Goal: Task Accomplishment & Management: Manage account settings

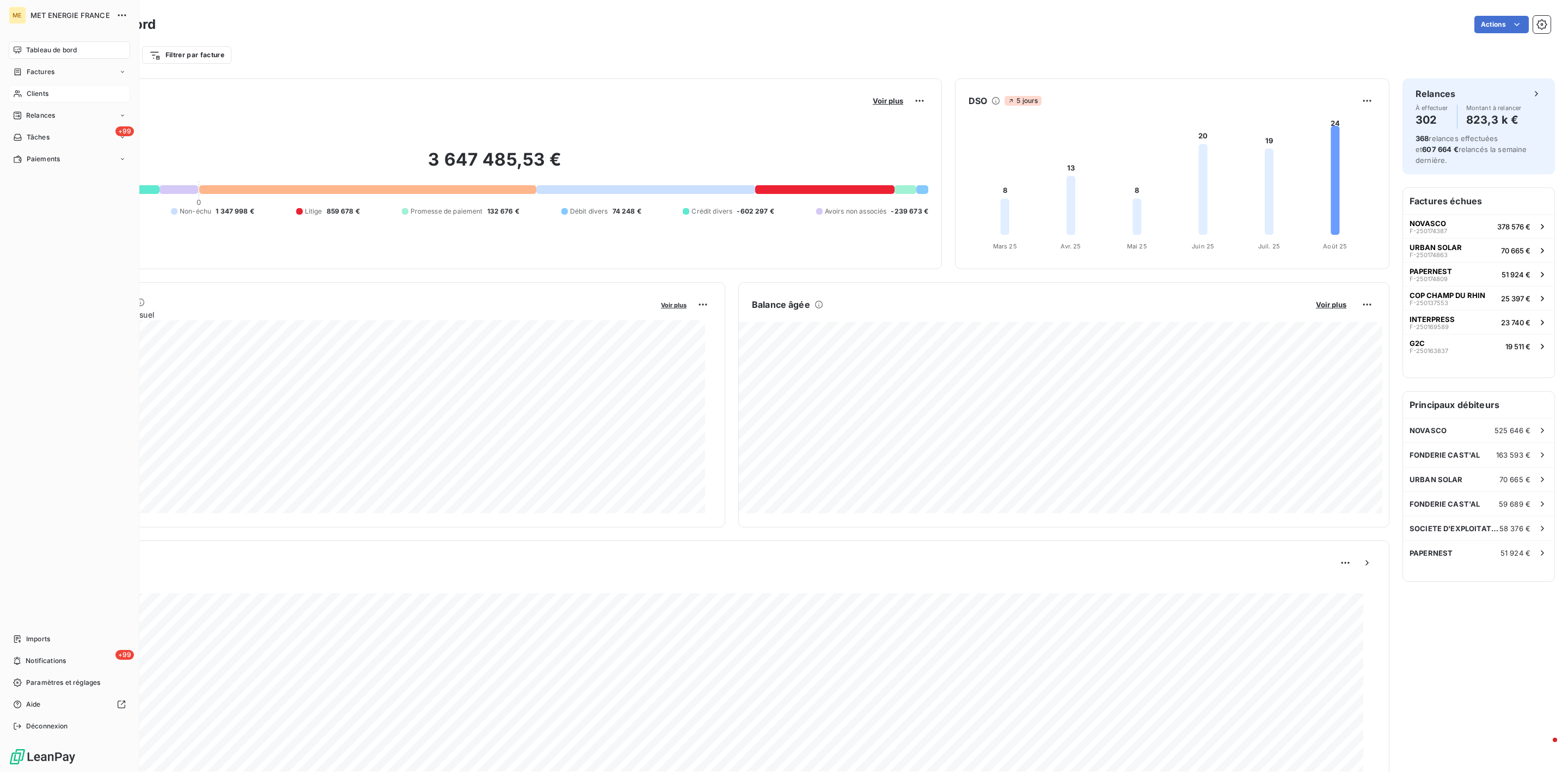
click at [42, 92] on span "Clients" at bounding box center [38, 93] width 22 height 9
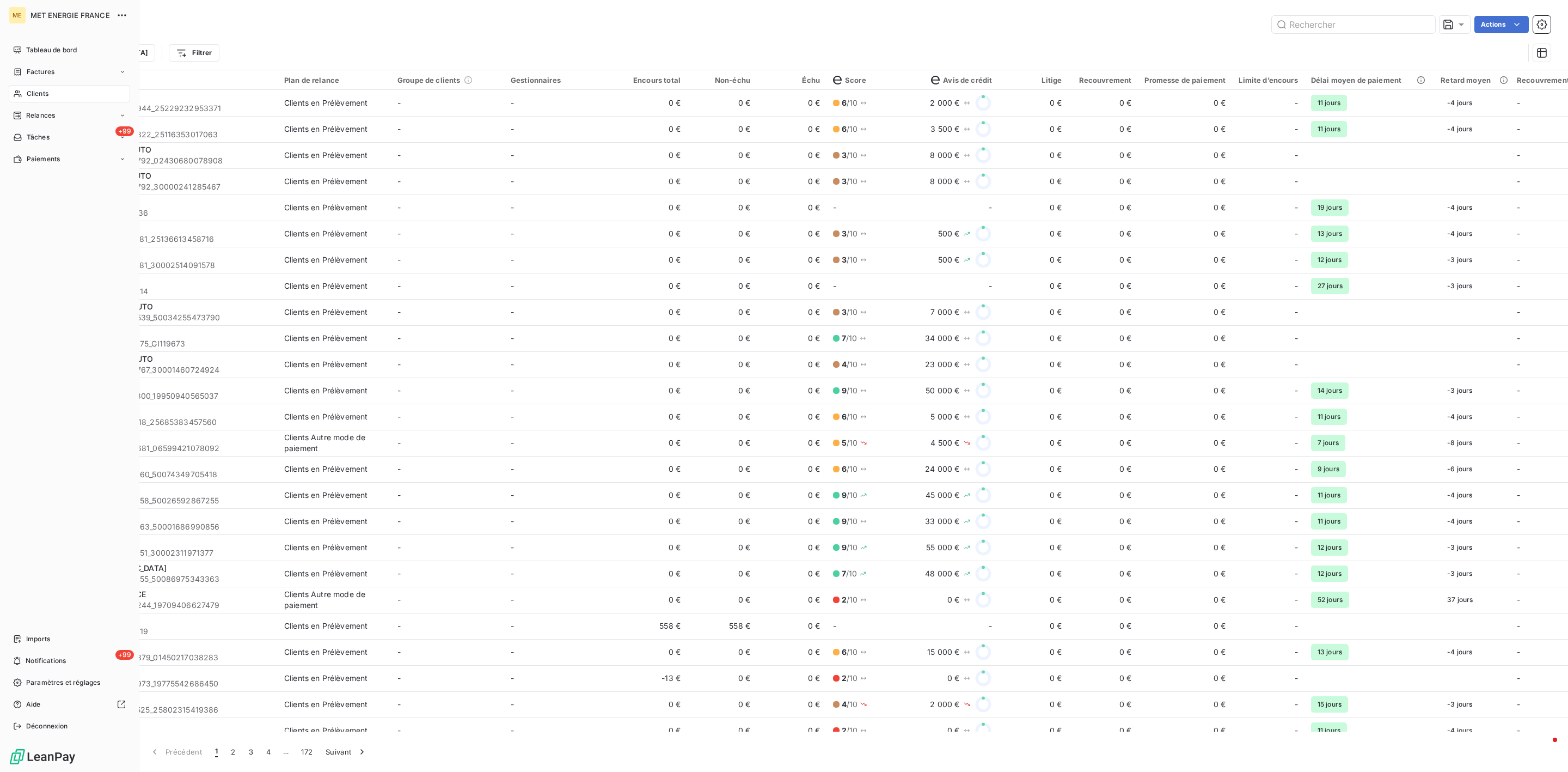
click at [42, 93] on span "Clients" at bounding box center [38, 93] width 22 height 9
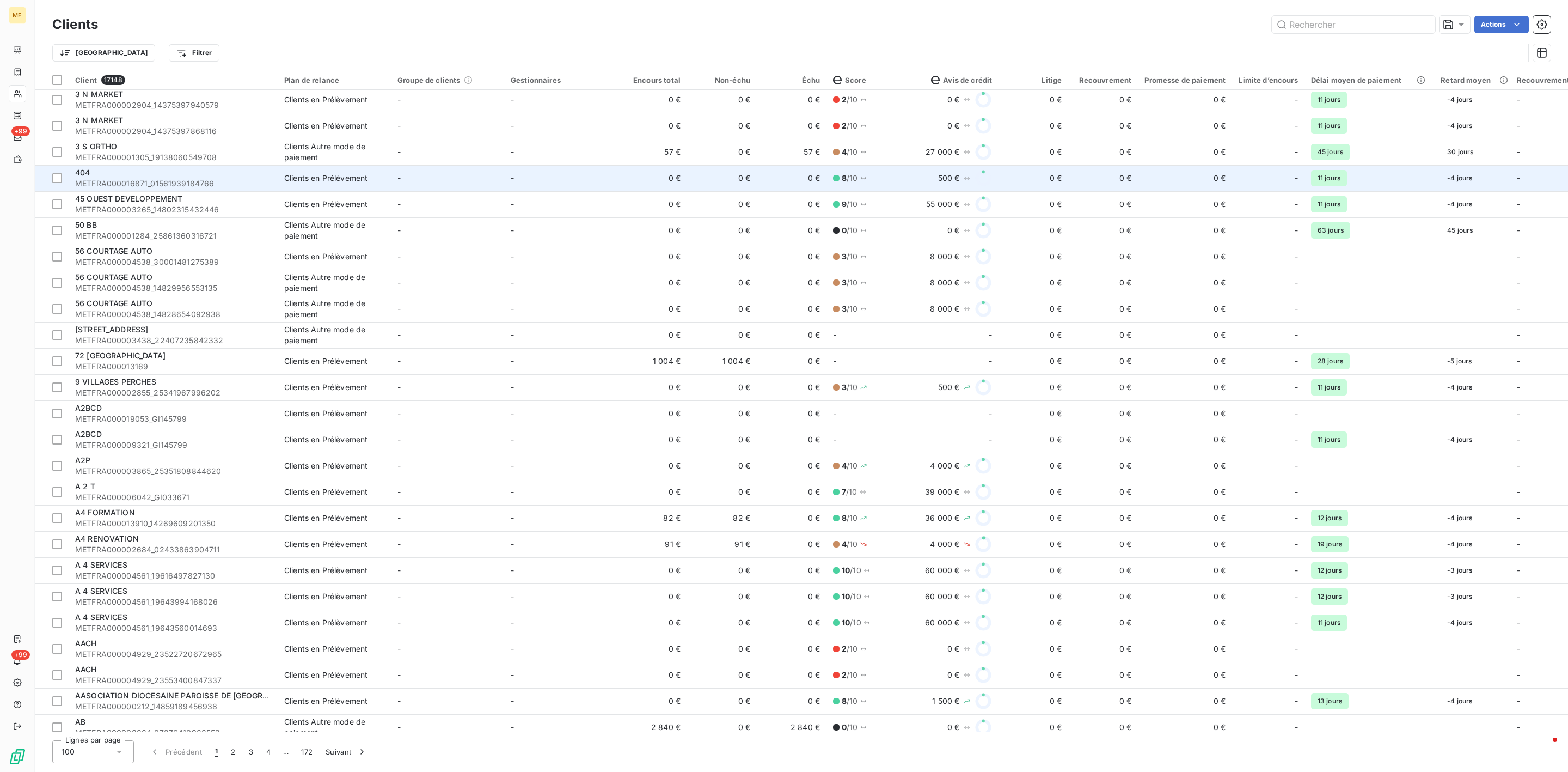
scroll to position [670, 0]
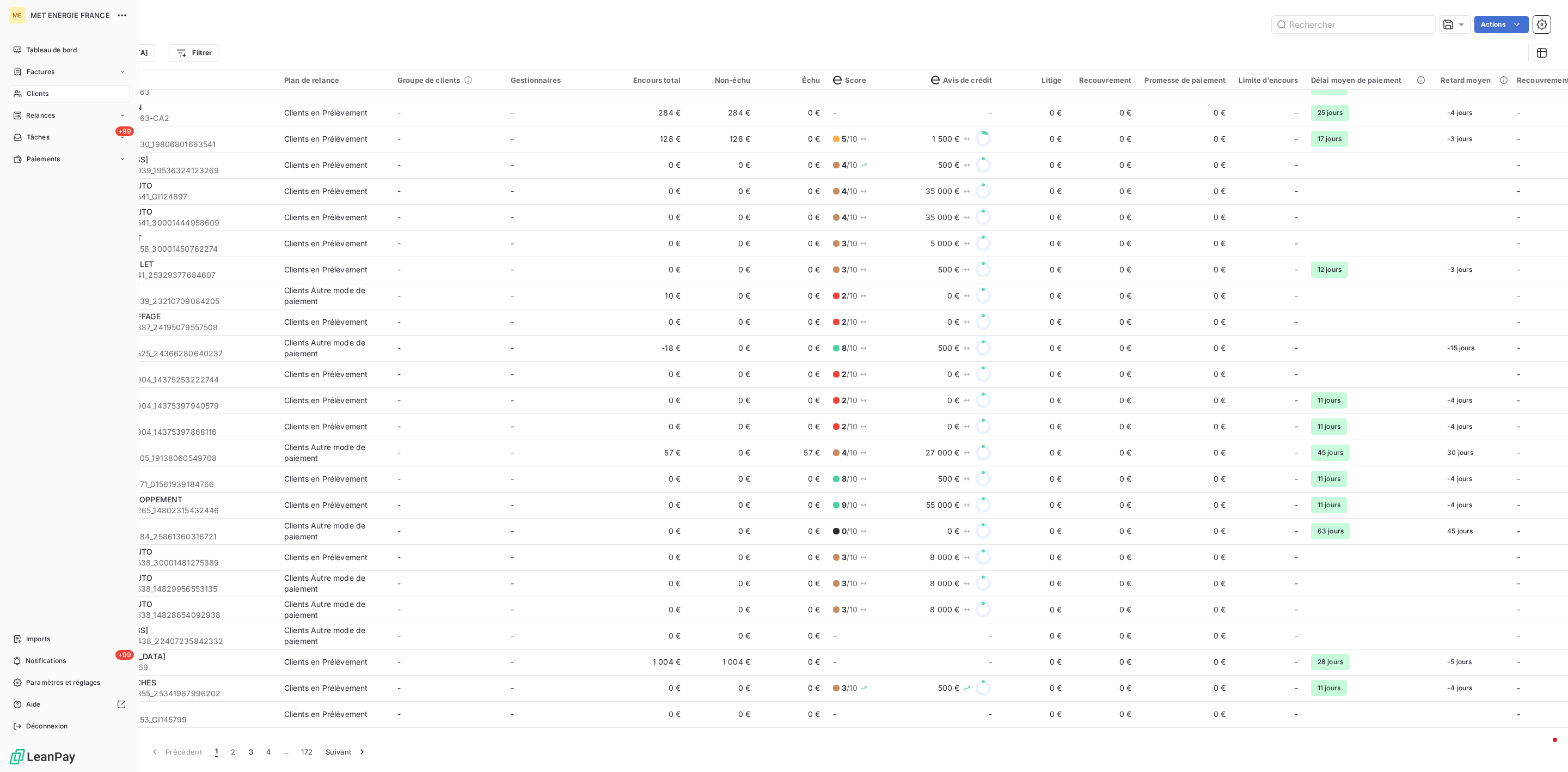
click at [53, 89] on div "Clients" at bounding box center [69, 93] width 121 height 18
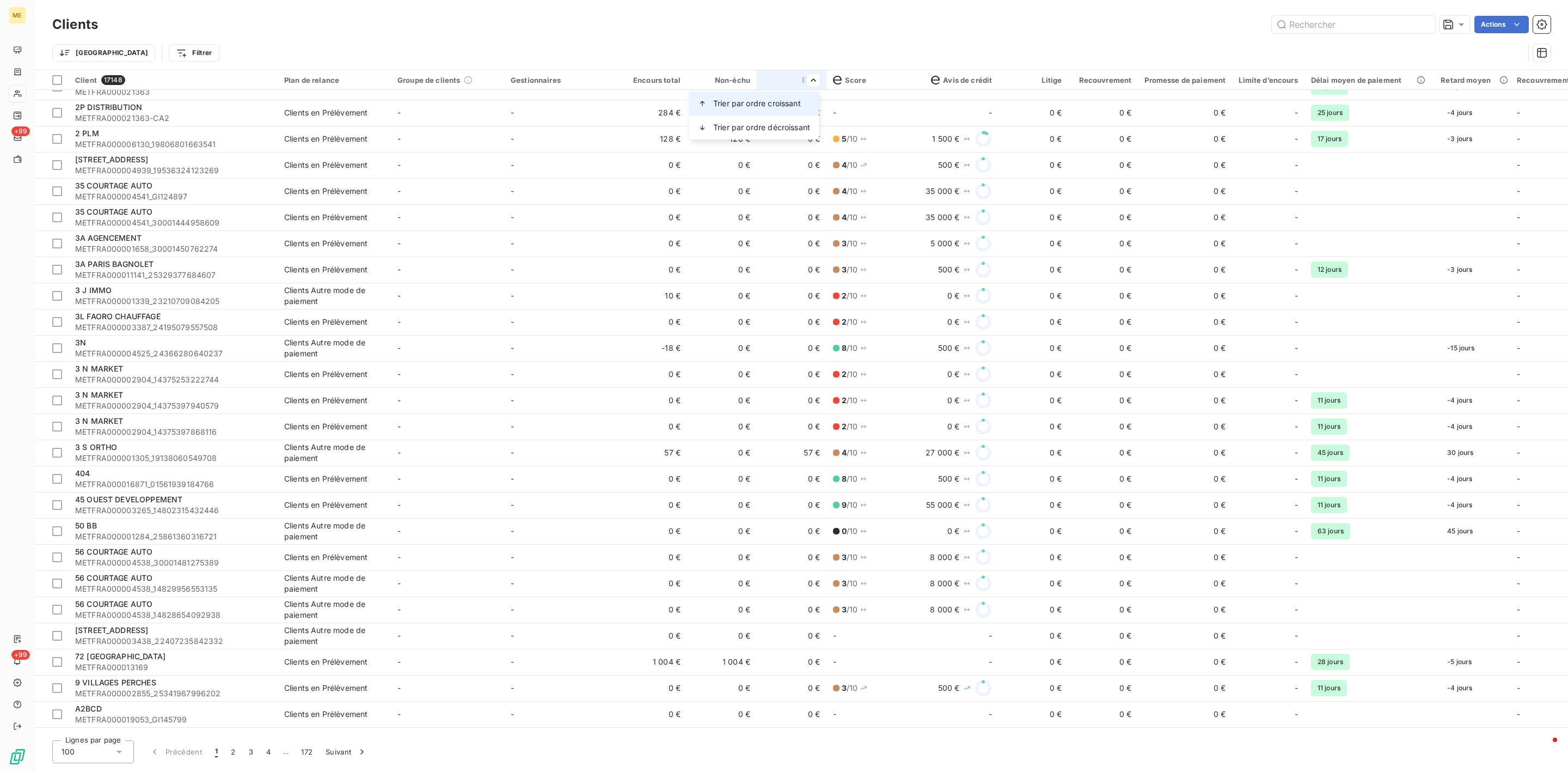
click at [799, 96] on div "Trier par ordre croissant" at bounding box center [754, 103] width 130 height 24
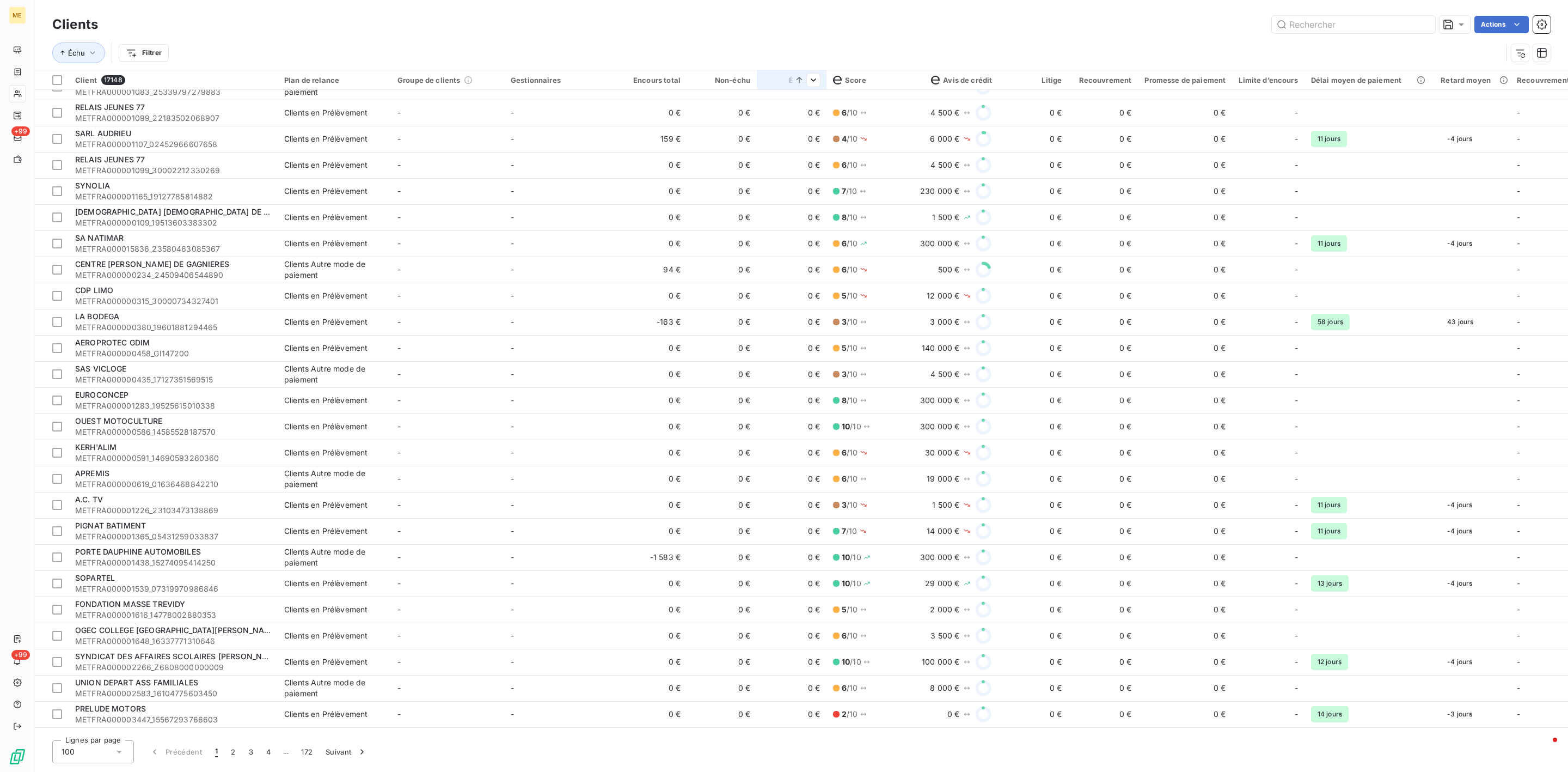
scroll to position [0, 0]
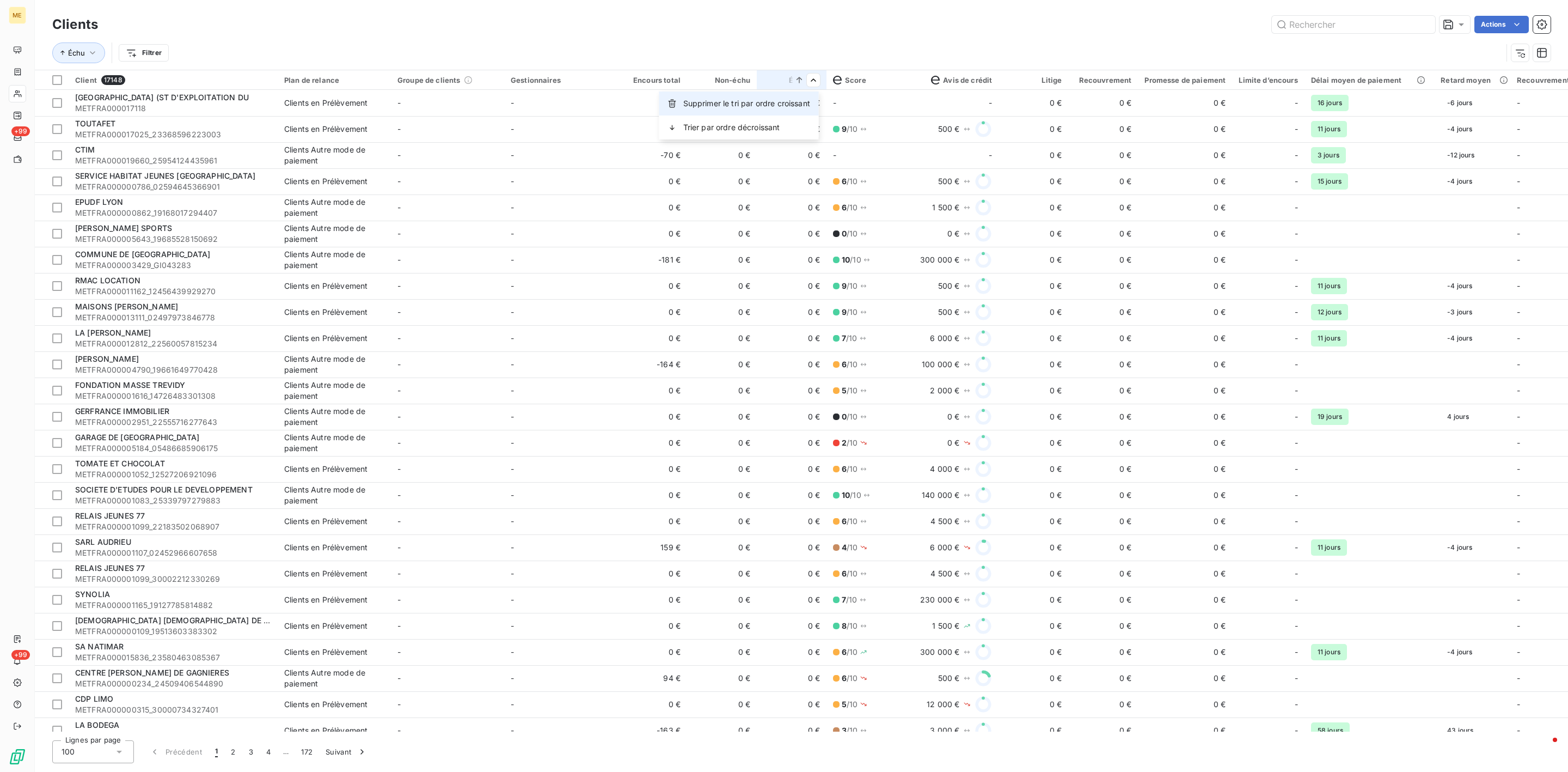
click at [780, 112] on div "Supprimer le tri par ordre croissant" at bounding box center [739, 103] width 160 height 24
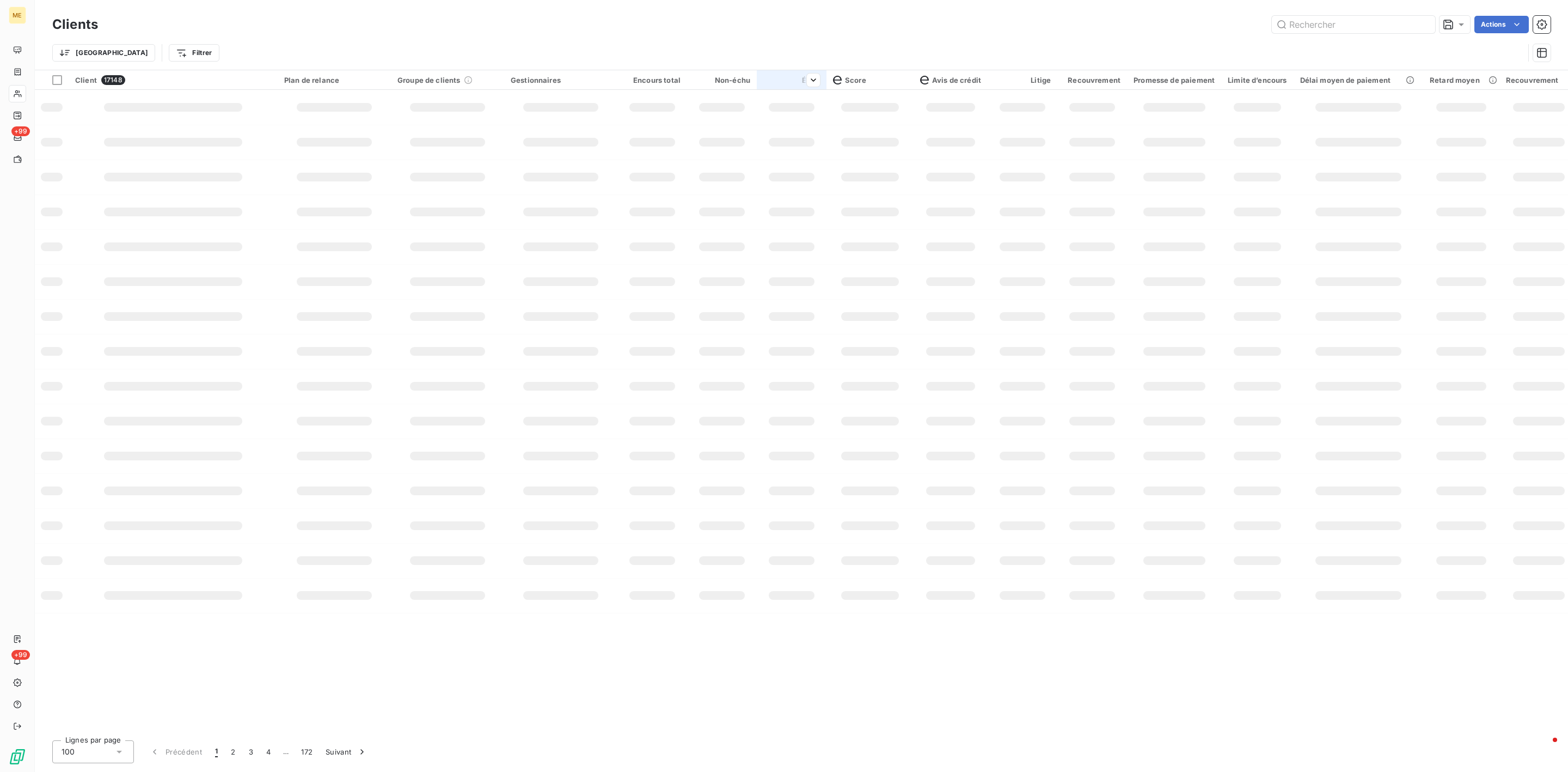
click at [806, 80] on html "ME +99 +99 Clients Actions Trier Filtrer Client 17148 Plan de relance Groupe de…" at bounding box center [784, 386] width 1568 height 772
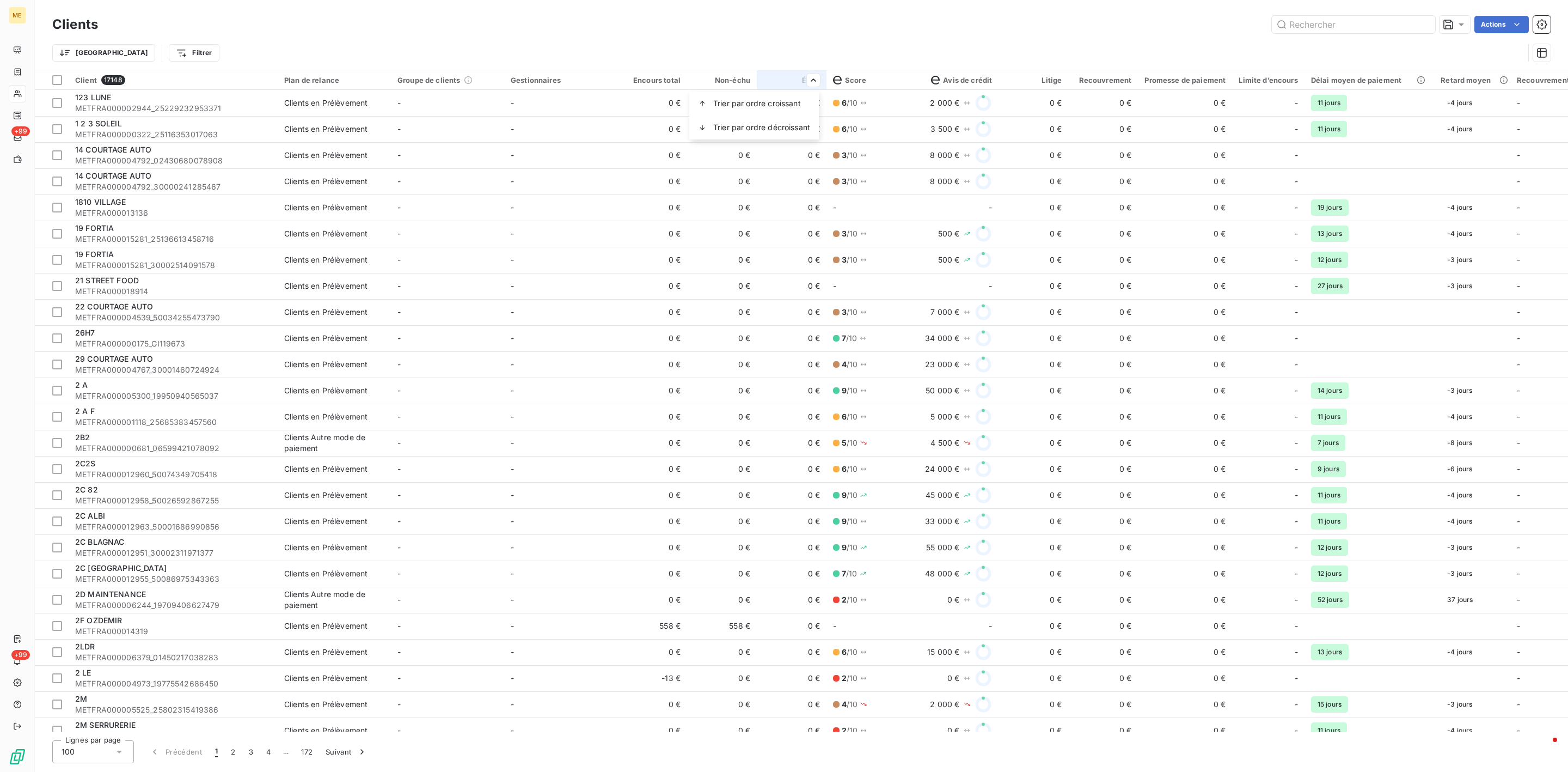
click at [812, 80] on html "ME +99 +99 Clients Actions Trier Filtrer Client 17148 Plan de relance Groupe de…" at bounding box center [784, 386] width 1568 height 772
click at [807, 85] on html "ME +99 +99 Clients Actions Trier Filtrer Client 17148 Plan de relance Groupe de…" at bounding box center [784, 386] width 1568 height 772
click at [784, 124] on span "Trier par ordre décroissant" at bounding box center [761, 127] width 97 height 11
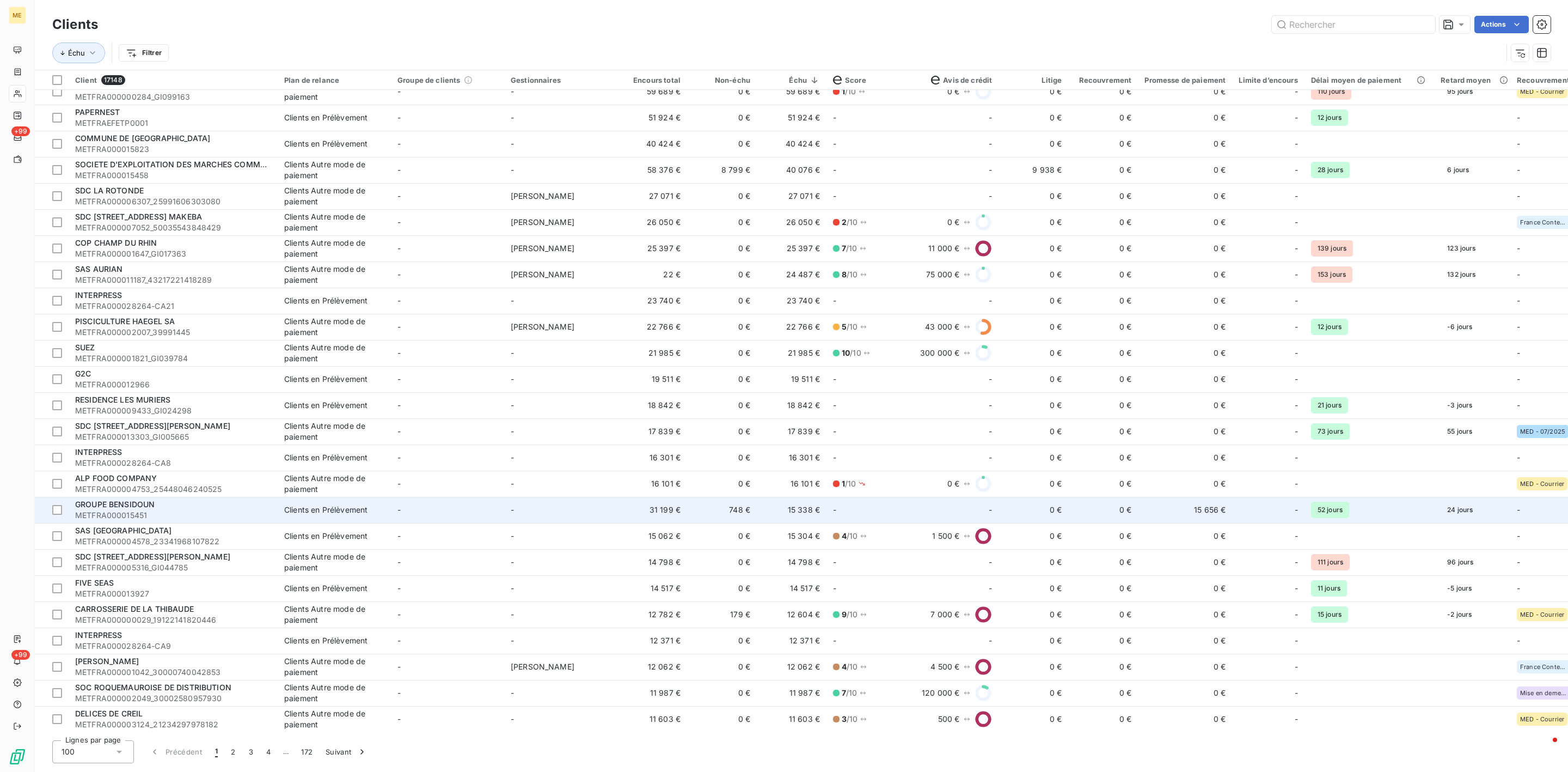
scroll to position [82, 0]
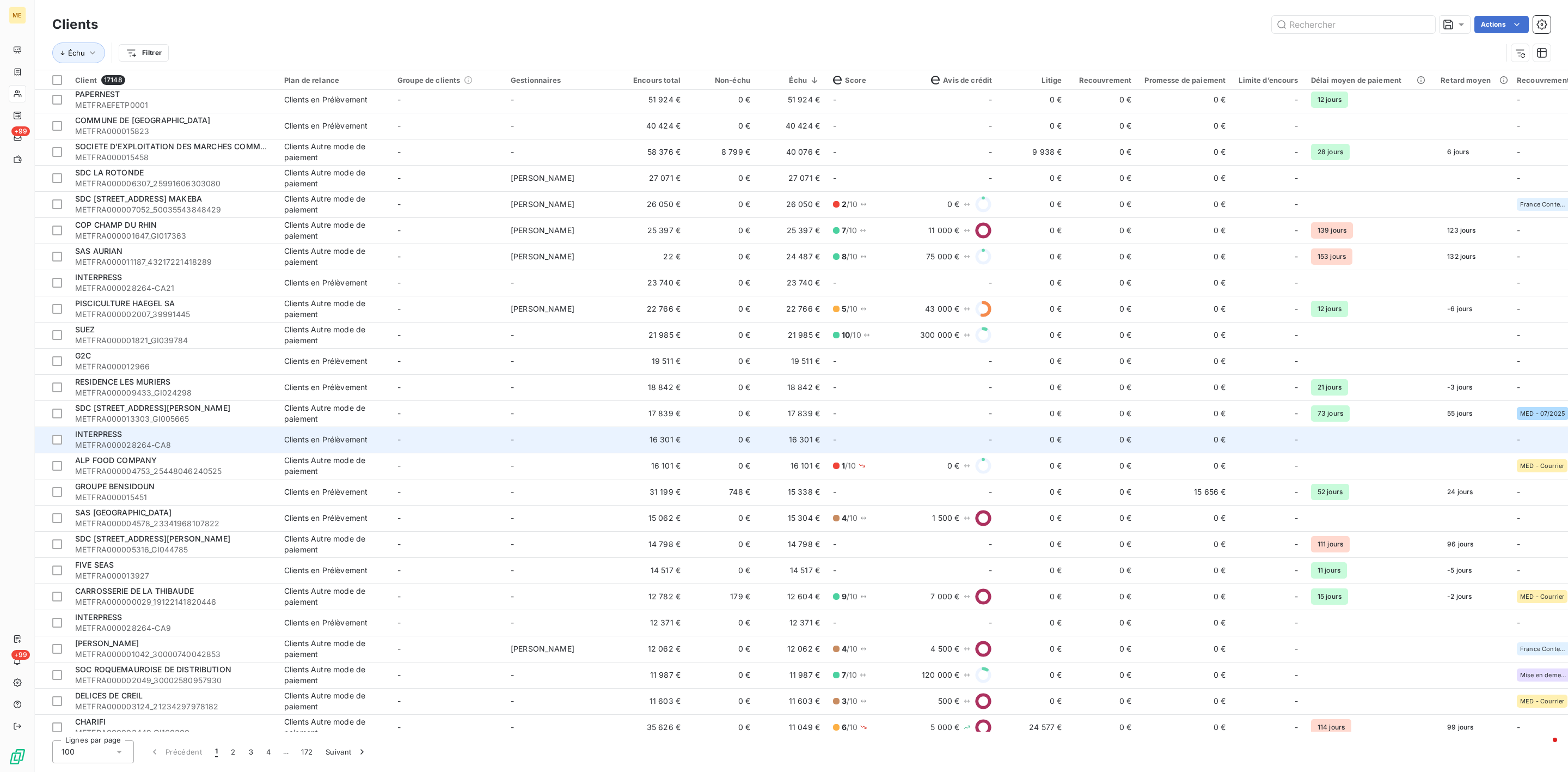
click at [497, 444] on td "-" at bounding box center [447, 440] width 113 height 26
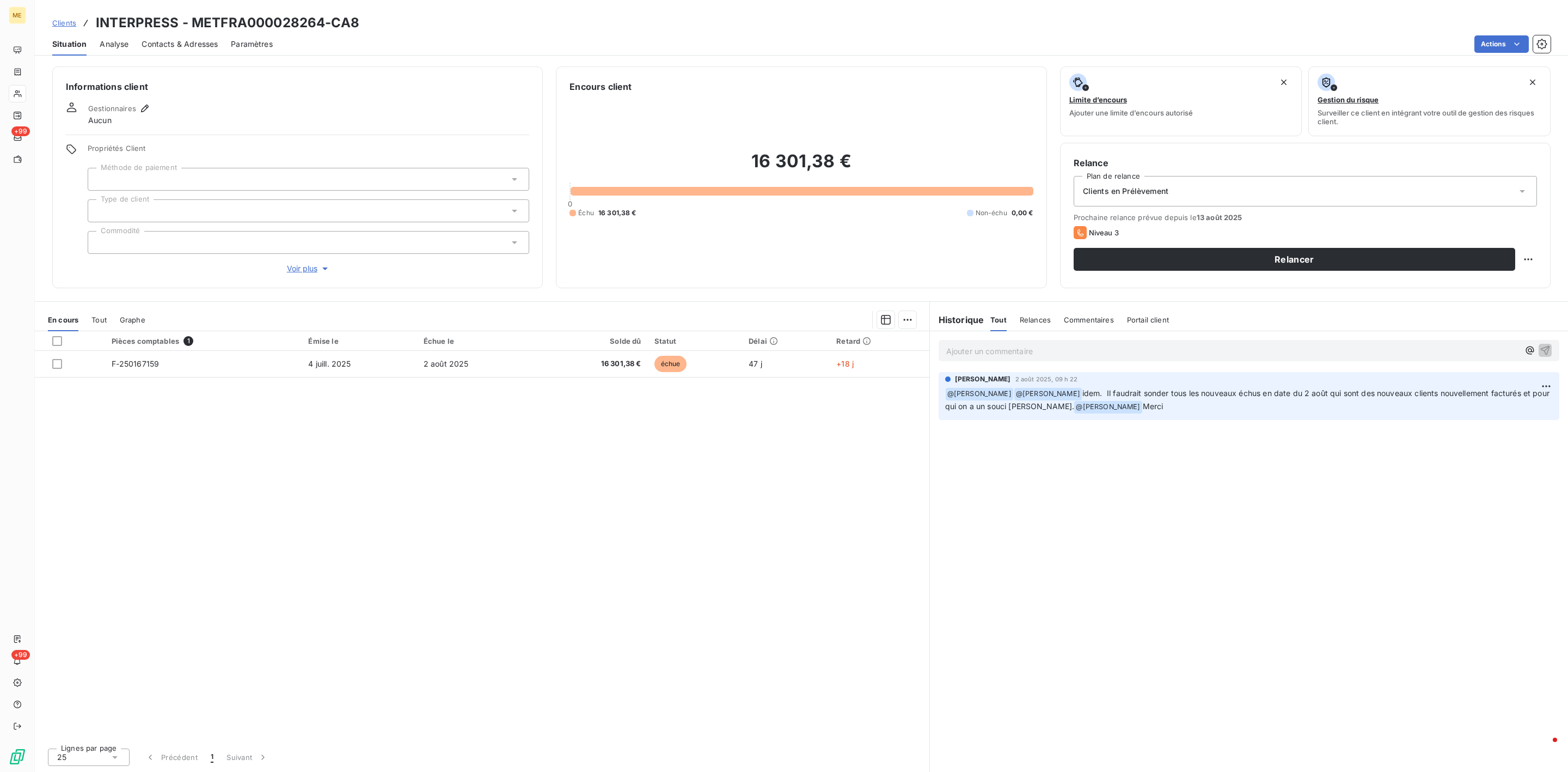
click at [104, 321] on span "Tout" at bounding box center [98, 320] width 15 height 9
click at [66, 323] on span "En cours" at bounding box center [63, 320] width 31 height 9
click at [993, 347] on p "Ajouter un commentaire ﻿" at bounding box center [1232, 351] width 573 height 14
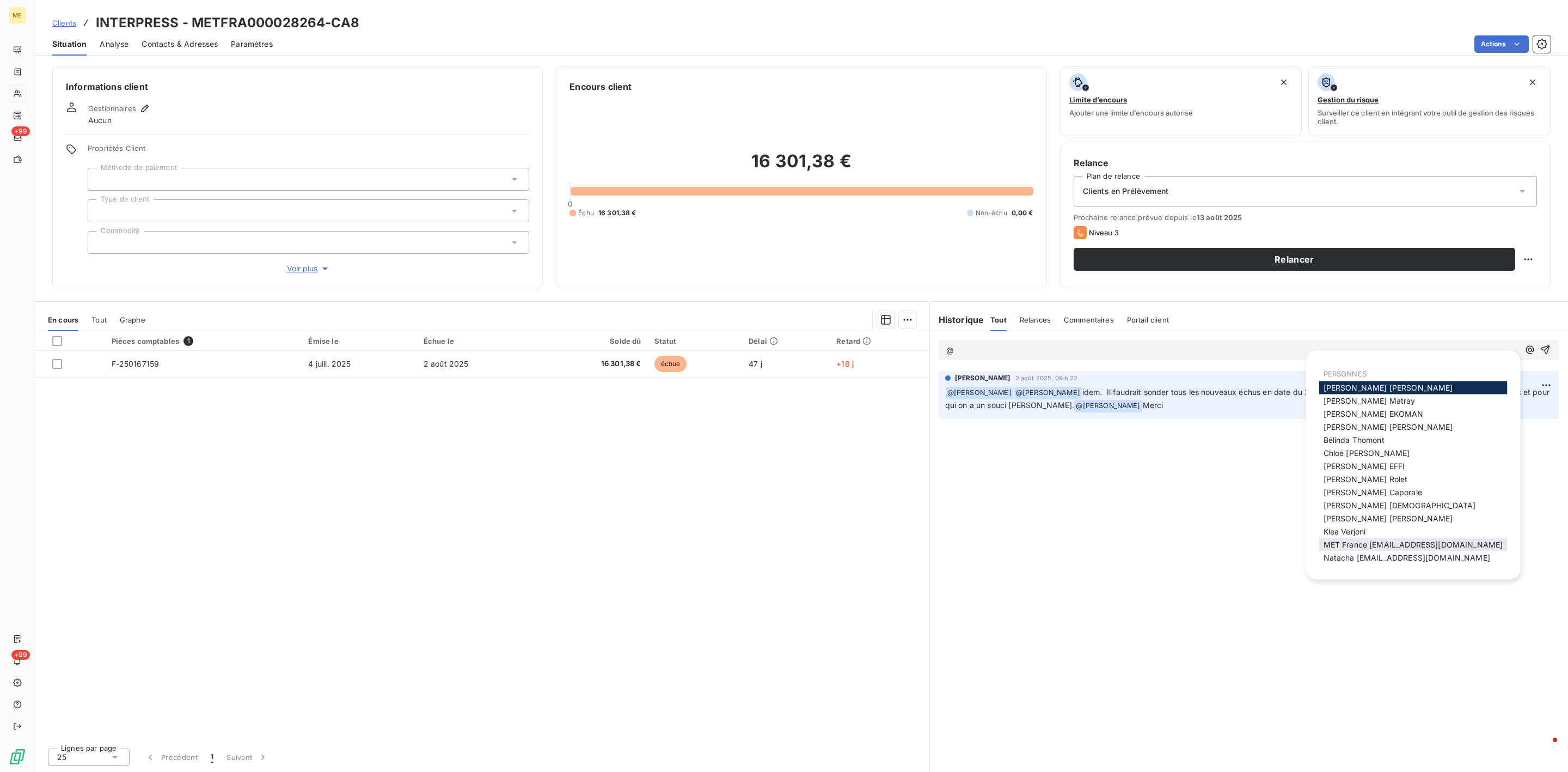
click at [1330, 540] on span "MET France [EMAIL_ADDRESS][DOMAIN_NAME]" at bounding box center [1413, 544] width 179 height 9
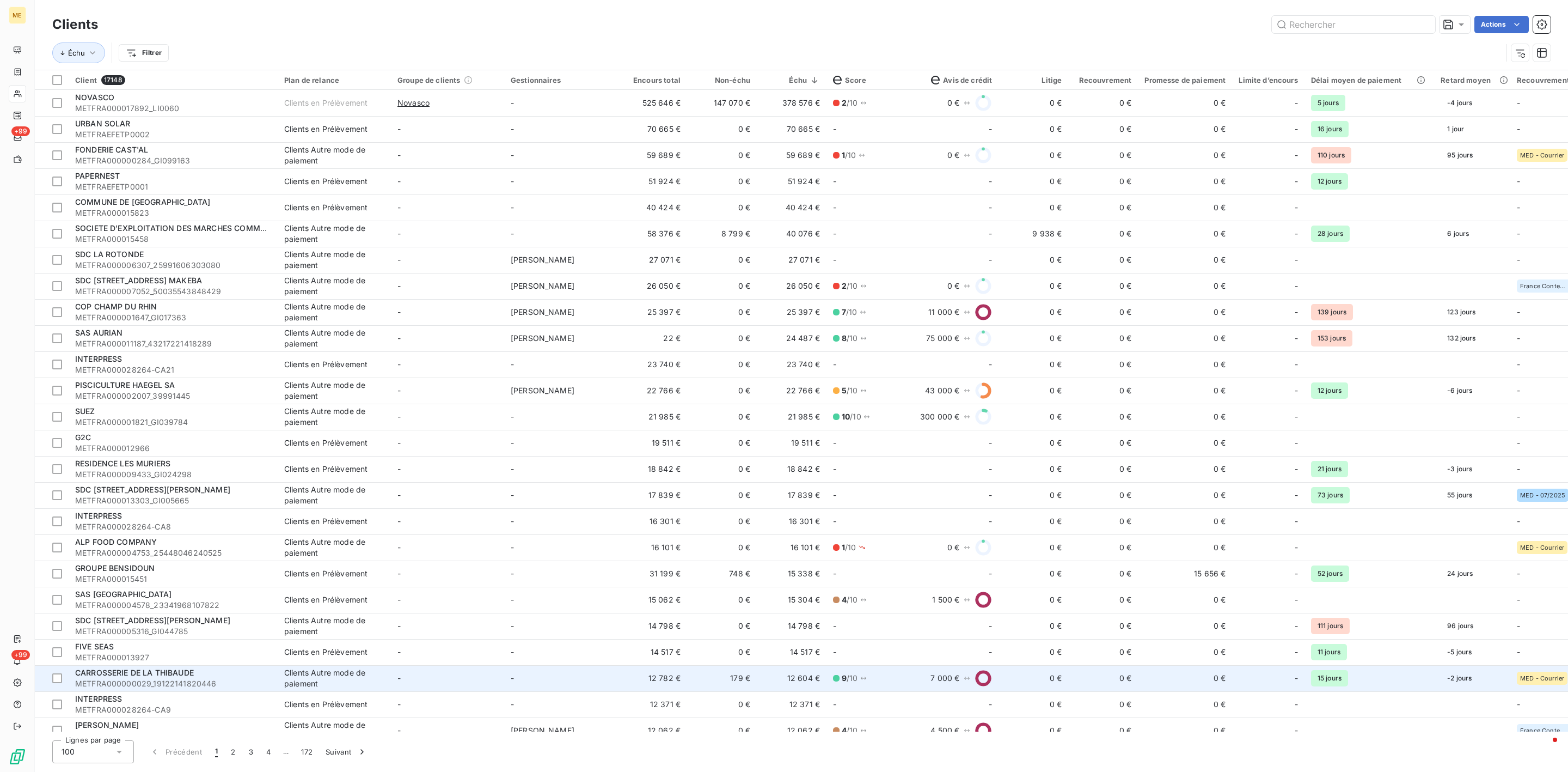
scroll to position [654, 0]
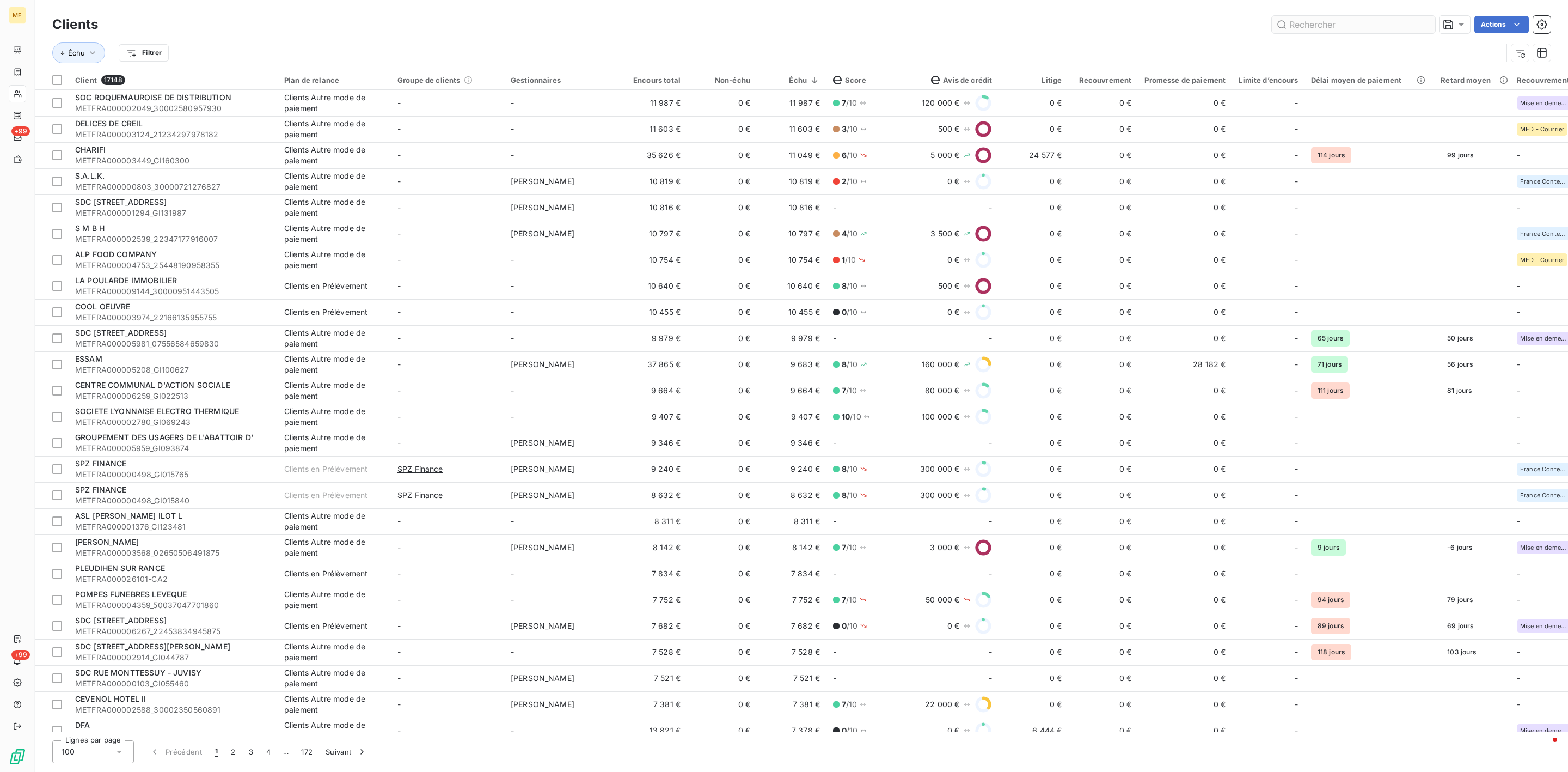
drag, startPoint x: 1281, startPoint y: 35, endPoint x: 1305, endPoint y: 29, distance: 24.7
click at [1288, 34] on div "Clients Actions" at bounding box center [802, 24] width 1498 height 23
click at [1305, 29] on input "text" at bounding box center [1354, 25] width 163 height 18
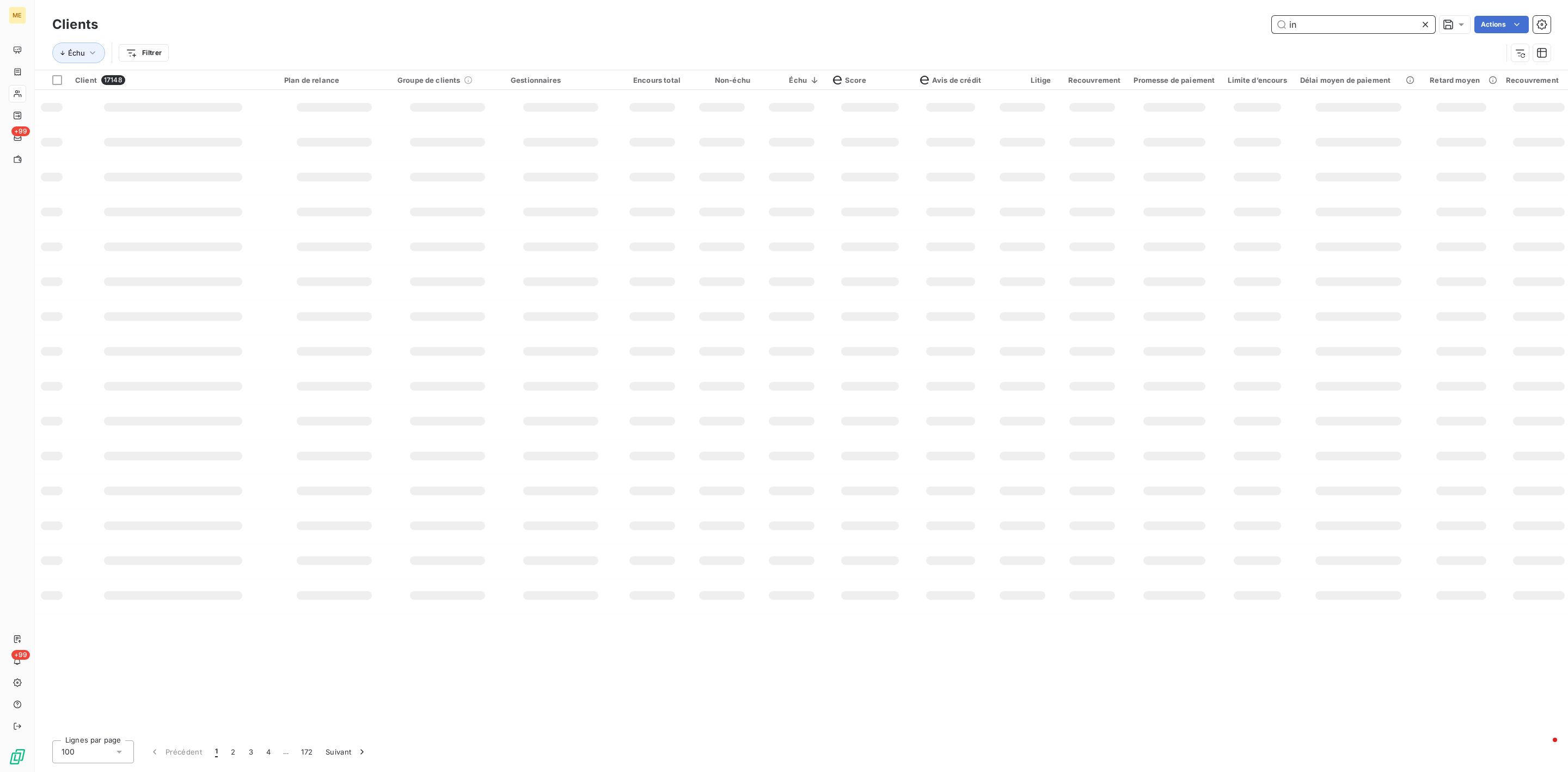
scroll to position [0, 0]
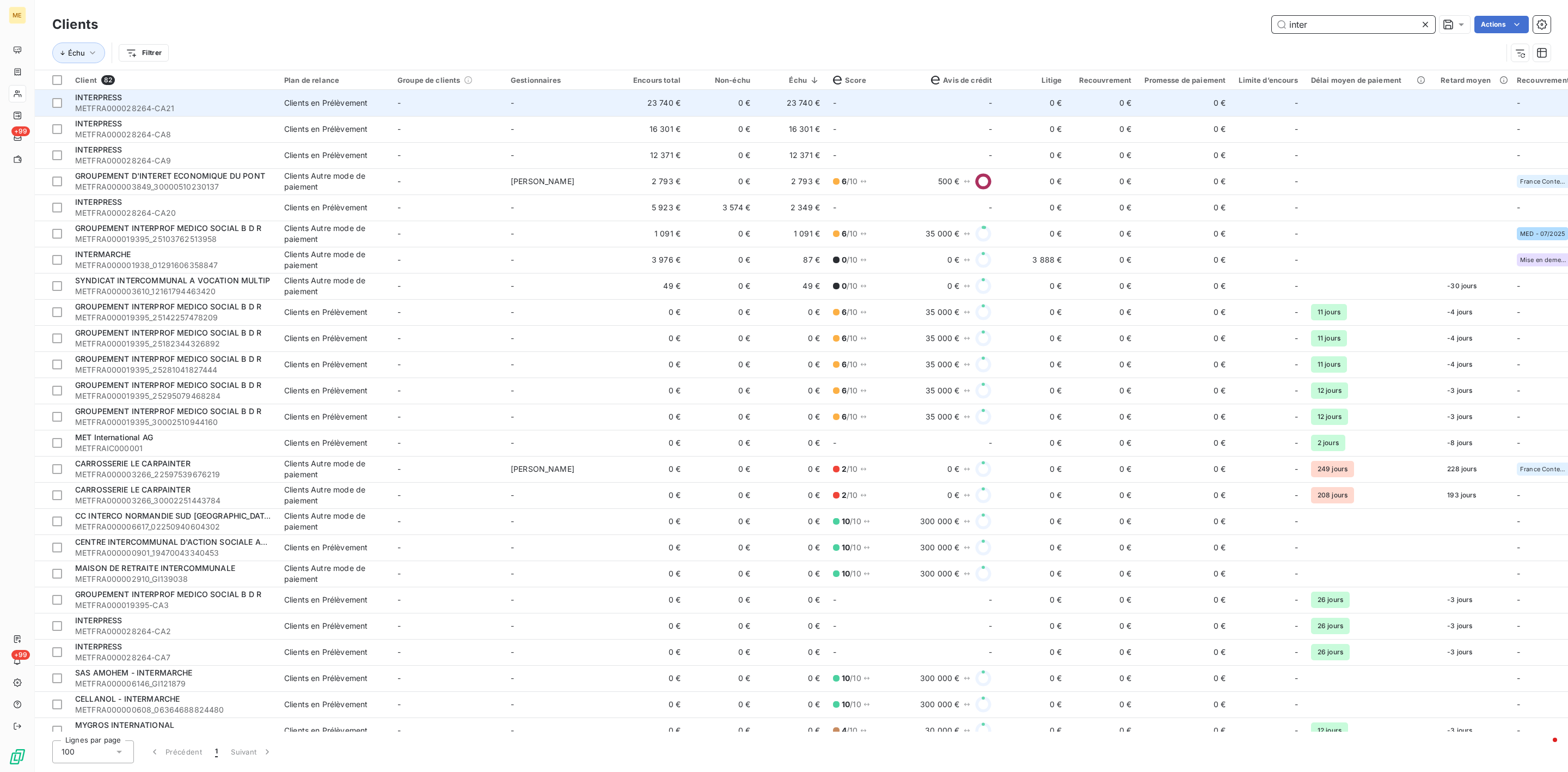
type input "inter"
click at [431, 103] on td "-" at bounding box center [447, 103] width 113 height 26
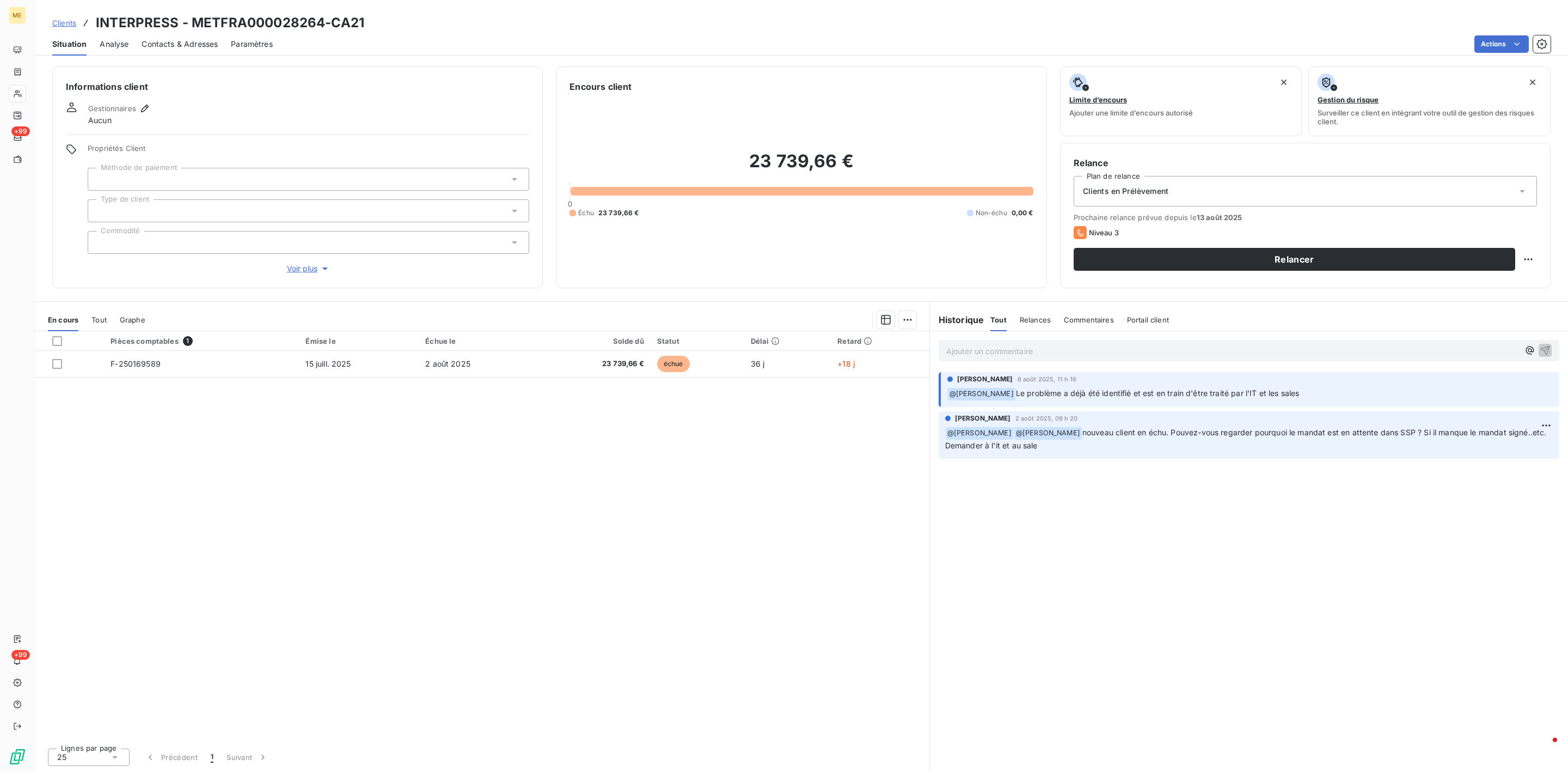
click at [1051, 353] on p "Ajouter un commentaire ﻿" at bounding box center [1232, 351] width 573 height 14
click at [1544, 344] on button "button" at bounding box center [1545, 350] width 13 height 13
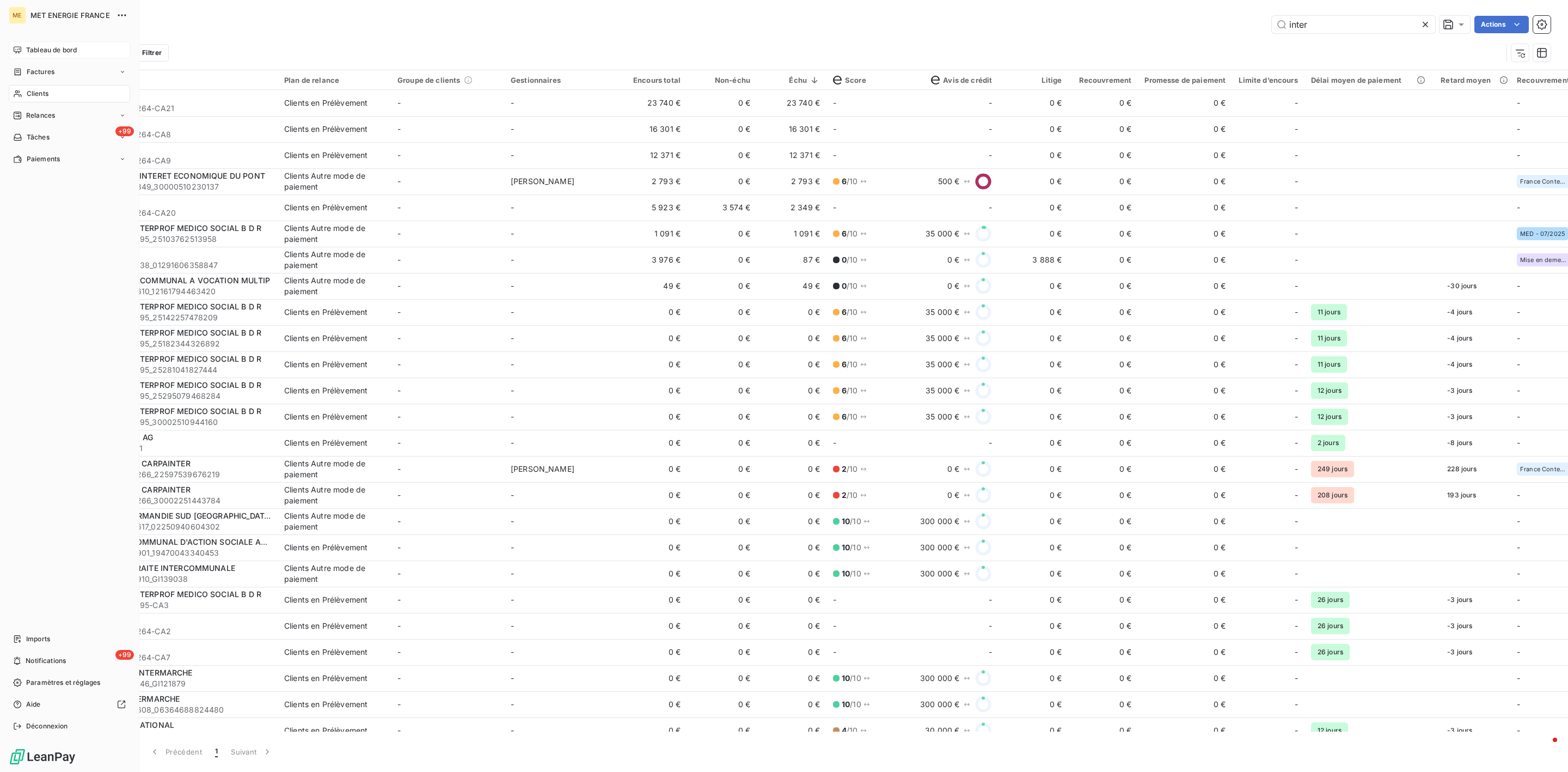
click at [12, 48] on div "Tableau de bord" at bounding box center [69, 50] width 121 height 18
